Goal: Communication & Community: Participate in discussion

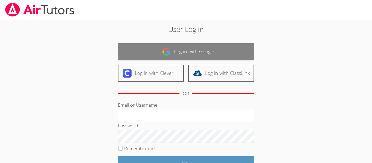
click at [224, 48] on link "Log in with Google" at bounding box center [186, 51] width 136 height 17
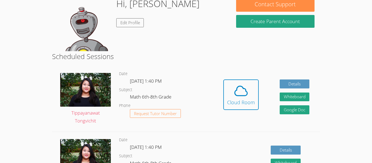
scroll to position [92, 0]
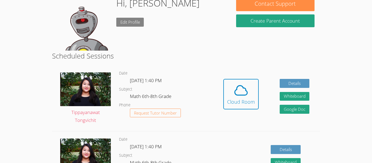
click at [137, 20] on link "Edit Profile" at bounding box center [130, 22] width 28 height 9
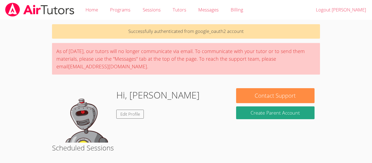
scroll to position [92, 0]
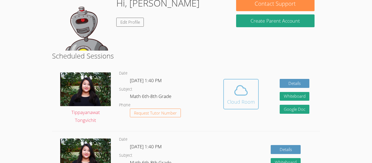
click at [246, 98] on div "Cloud Room" at bounding box center [241, 102] width 28 height 8
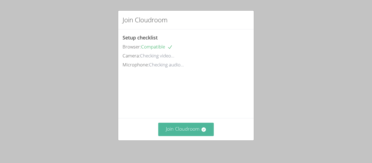
click at [206, 125] on button "Join Cloudroom" at bounding box center [186, 129] width 56 height 13
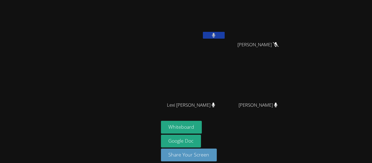
click at [206, 36] on button at bounding box center [214, 35] width 22 height 7
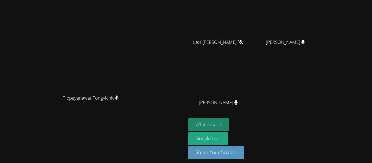
scroll to position [63, 0]
click at [229, 126] on button "Whiteboard" at bounding box center [208, 124] width 41 height 13
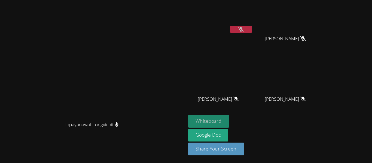
scroll to position [0, 0]
